Goal: Use online tool/utility: Utilize a website feature to perform a specific function

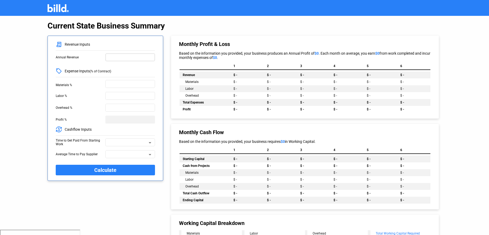
click at [138, 54] on div at bounding box center [130, 57] width 45 height 9
click at [114, 58] on input "text" at bounding box center [132, 57] width 42 height 6
type input "4,000,000"
click at [115, 82] on input "text" at bounding box center [130, 84] width 45 height 6
type input "30%"
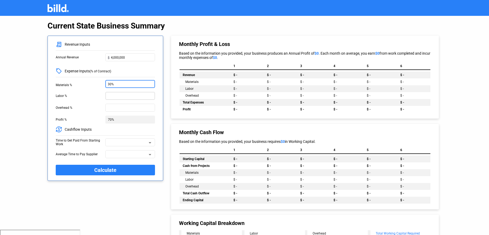
click at [116, 96] on input "text" at bounding box center [130, 96] width 45 height 6
type input "30%"
click at [116, 107] on input "text" at bounding box center [130, 108] width 45 height 6
click at [110, 107] on input "20%" at bounding box center [130, 108] width 45 height 6
type input "25%"
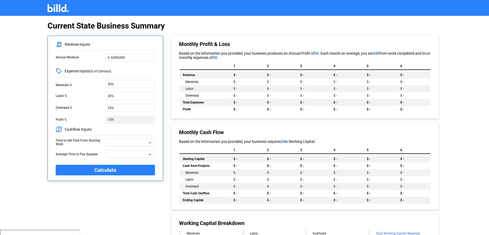
click at [125, 130] on div "Cashflow Inputs" at bounding box center [105, 129] width 99 height 6
click at [115, 143] on span at bounding box center [128, 144] width 40 height 4
click at [115, 143] on span "60 Days" at bounding box center [114, 143] width 12 height 4
click at [113, 156] on span at bounding box center [128, 156] width 40 height 4
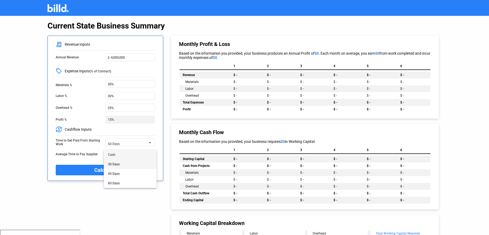
click at [113, 164] on span "30 Days" at bounding box center [114, 164] width 12 height 4
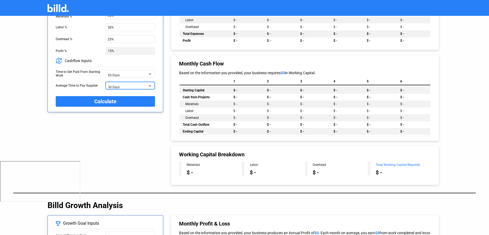
scroll to position [67, 0]
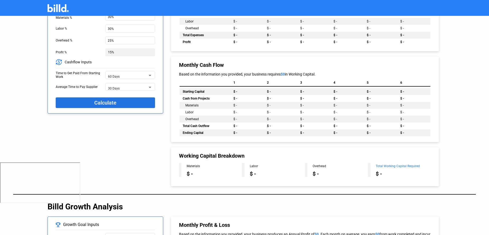
click at [107, 102] on span "Calculate" at bounding box center [105, 102] width 22 height 9
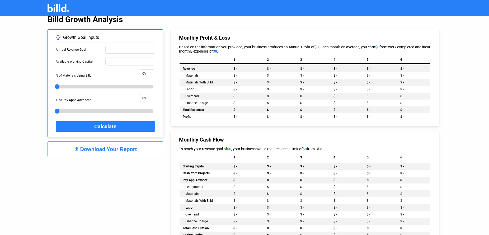
scroll to position [256, 0]
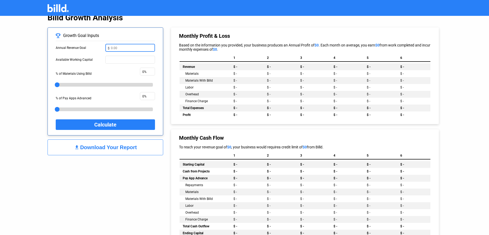
click at [131, 47] on input "text" at bounding box center [132, 48] width 42 height 6
type input "4,000,000"
click at [125, 59] on input "text" at bounding box center [132, 60] width 42 height 6
